Goal: Task Accomplishment & Management: Manage account settings

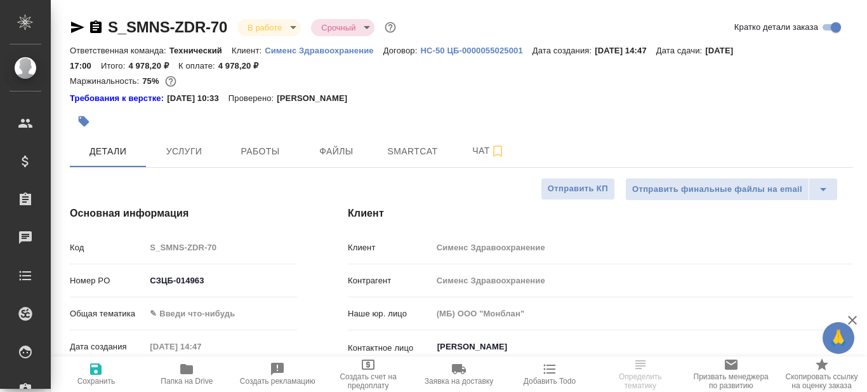
select select "RU"
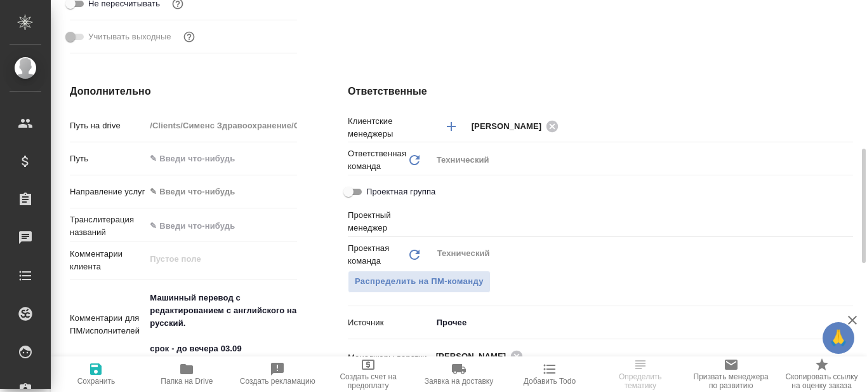
scroll to position [635, 0]
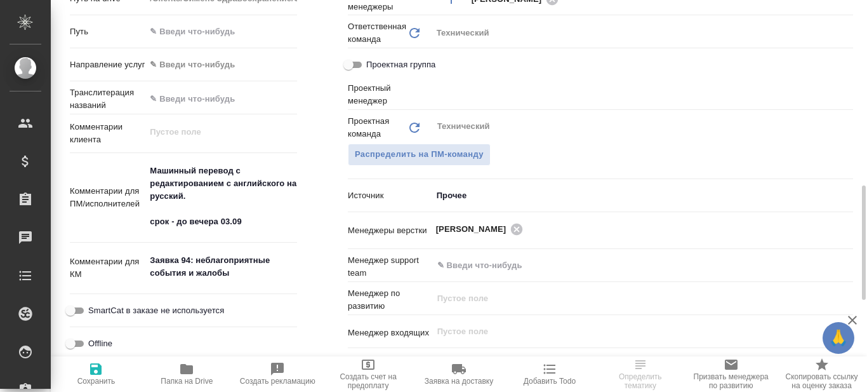
type input "Сергеева Анастасия"
type input "Павлова Антонина a.pavlova"
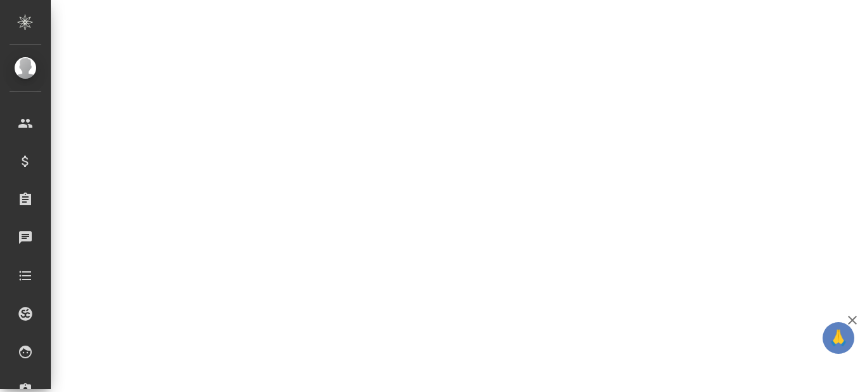
select select "RU"
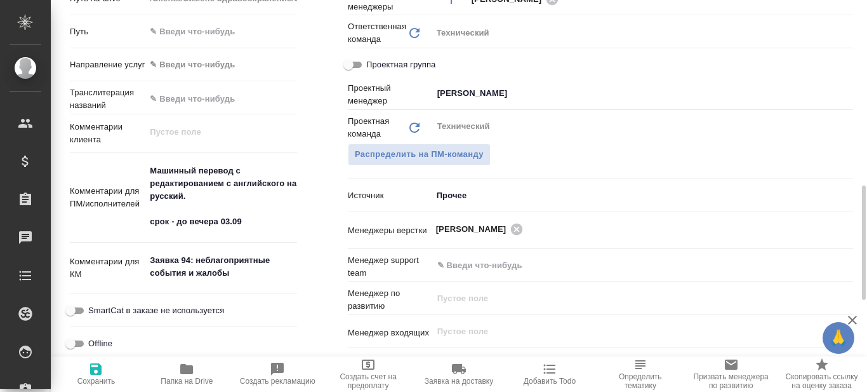
type textarea "x"
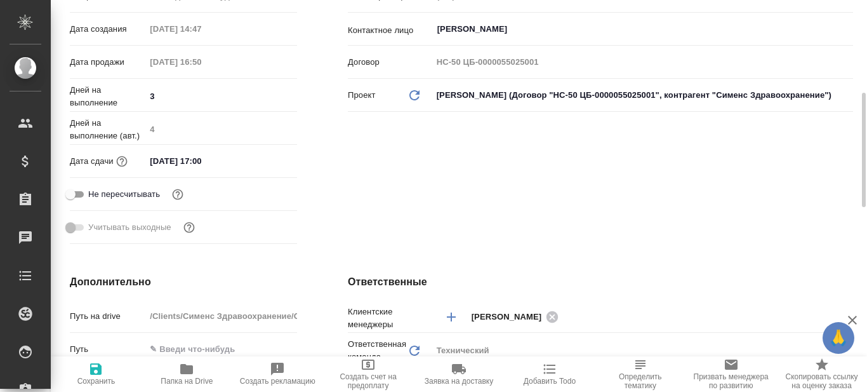
scroll to position [0, 0]
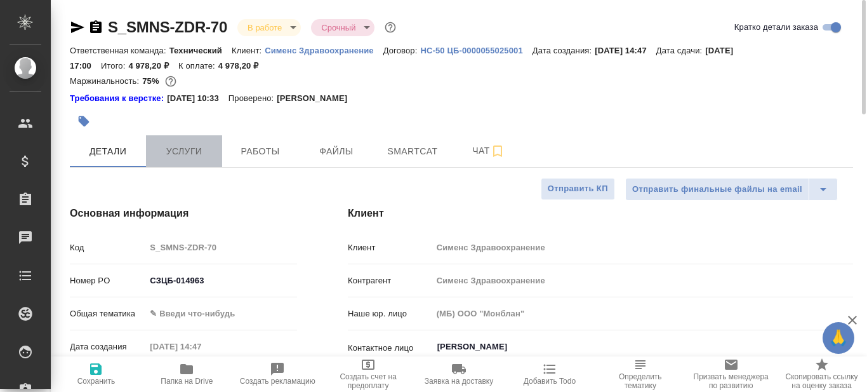
click at [189, 155] on span "Услуги" at bounding box center [184, 151] width 61 height 16
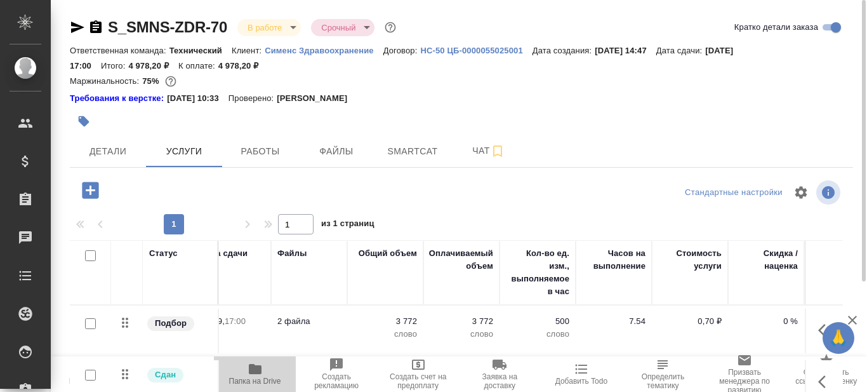
click at [260, 376] on span "Папка на Drive" at bounding box center [255, 380] width 52 height 9
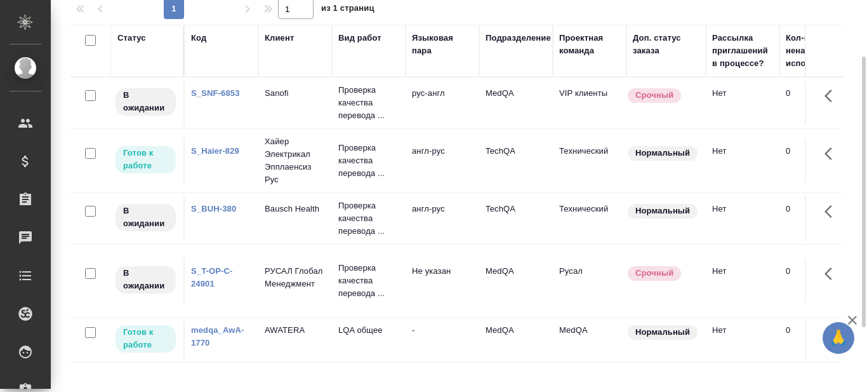
scroll to position [77, 0]
